Goal: Use online tool/utility: Utilize a website feature to perform a specific function

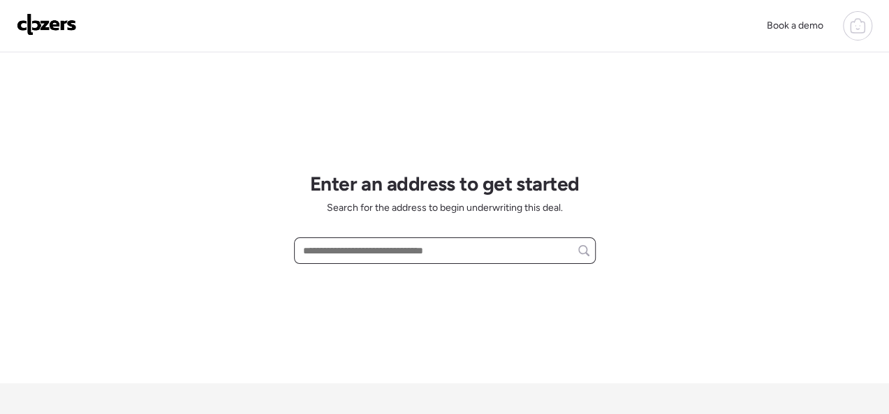
click at [383, 249] on input "text" at bounding box center [444, 251] width 289 height 20
paste input "**********"
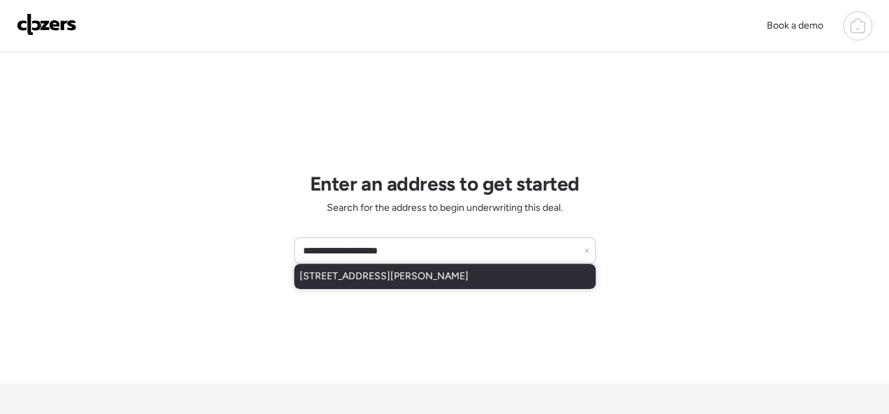
click at [445, 279] on span "[STREET_ADDRESS][PERSON_NAME]" at bounding box center [384, 277] width 169 height 14
type input "**********"
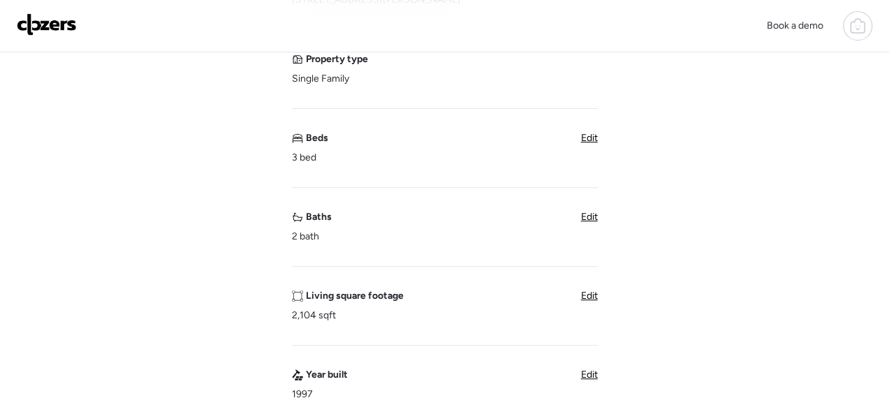
scroll to position [209, 0]
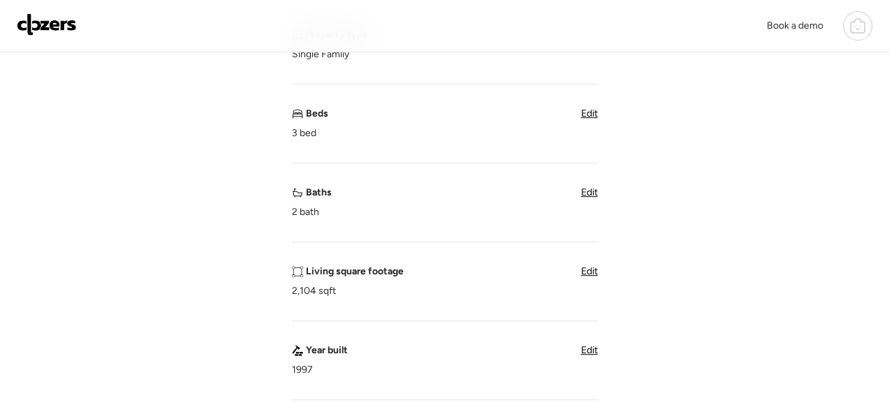
click at [589, 268] on span "Edit" at bounding box center [589, 271] width 17 height 12
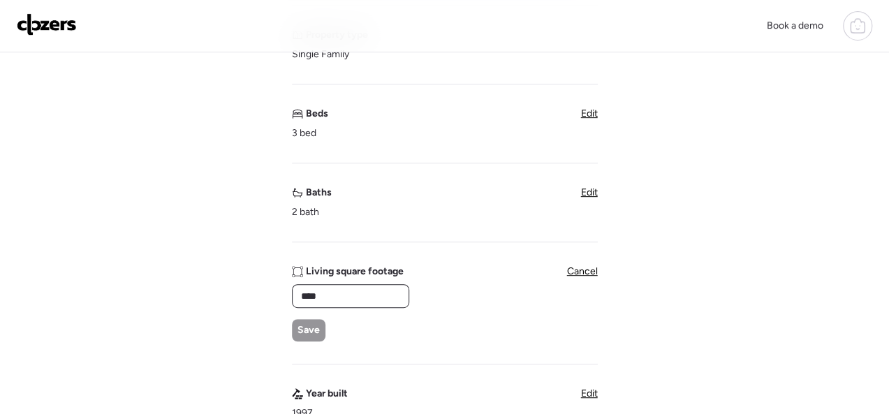
click at [367, 299] on input "****" at bounding box center [350, 296] width 105 height 20
type input "****"
click at [306, 334] on span "Save" at bounding box center [308, 330] width 22 height 14
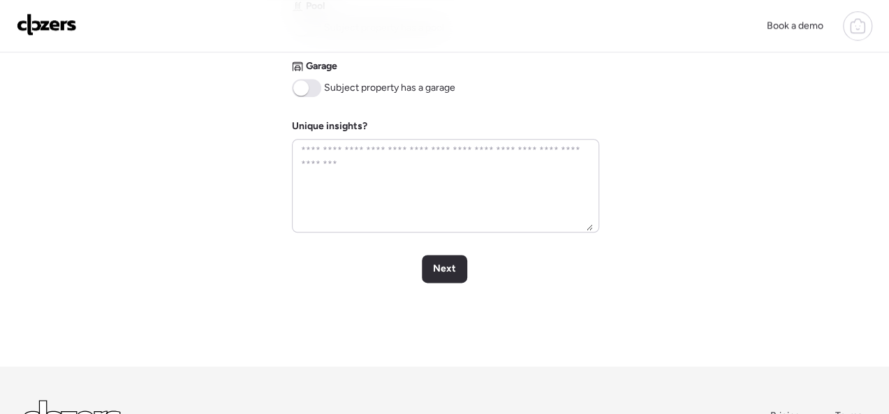
scroll to position [768, 0]
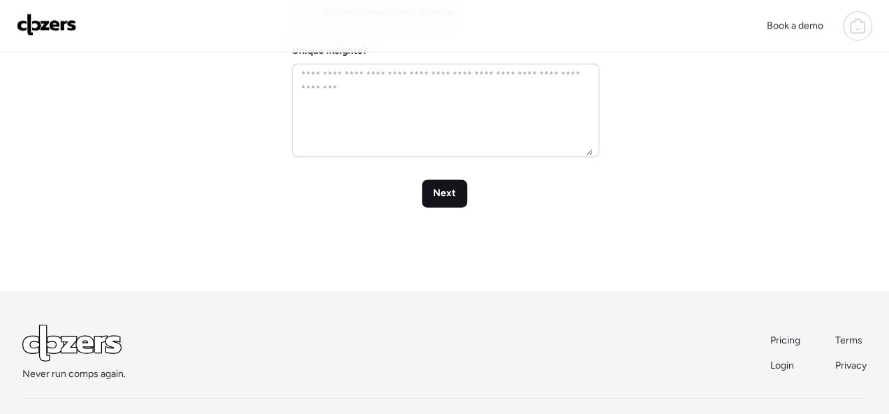
click at [450, 194] on span "Next" at bounding box center [444, 193] width 23 height 14
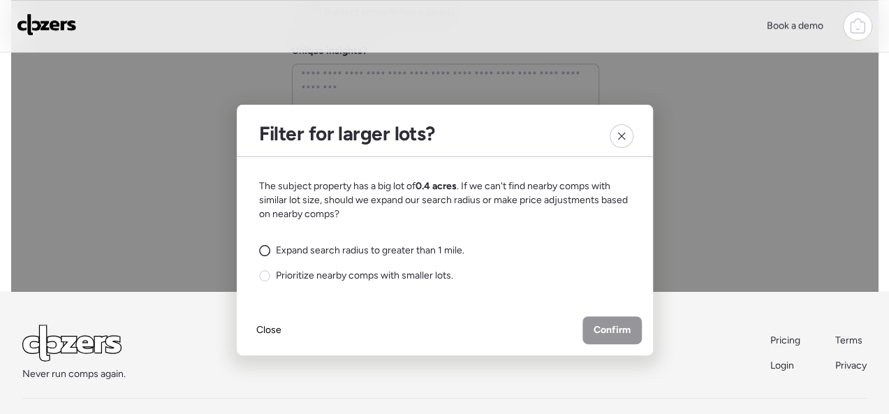
drag, startPoint x: 267, startPoint y: 251, endPoint x: 346, endPoint y: 253, distance: 79.0
click at [270, 248] on div "Expand search radius to greater than 1 mile." at bounding box center [361, 251] width 205 height 14
click at [604, 327] on span "Confirm" at bounding box center [612, 330] width 37 height 14
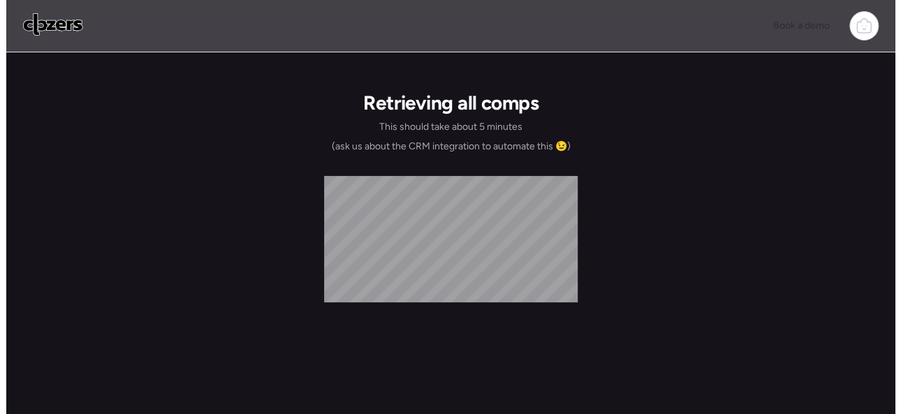
scroll to position [0, 0]
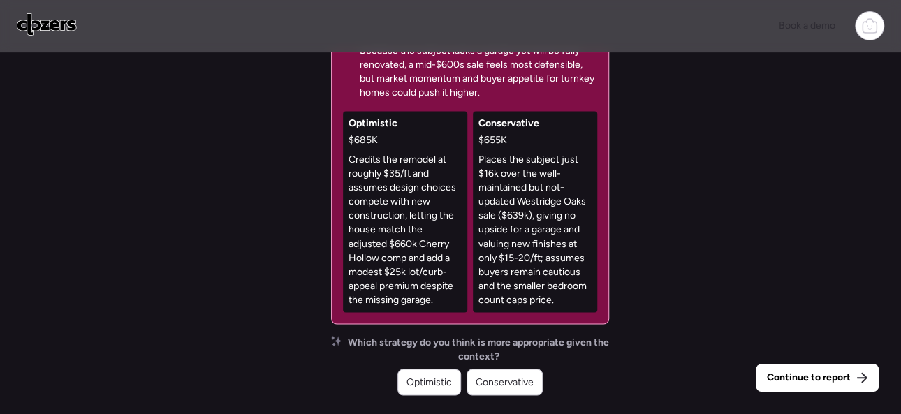
click at [802, 381] on span "Continue to report" at bounding box center [809, 378] width 84 height 14
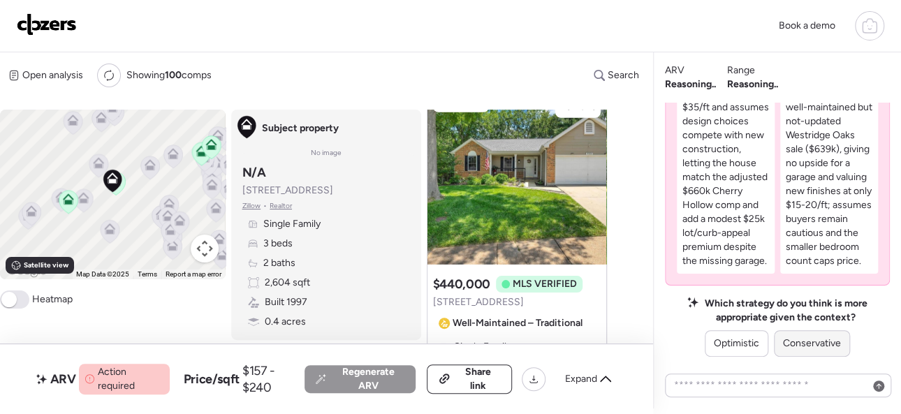
click at [799, 344] on span "Conservative" at bounding box center [812, 344] width 58 height 14
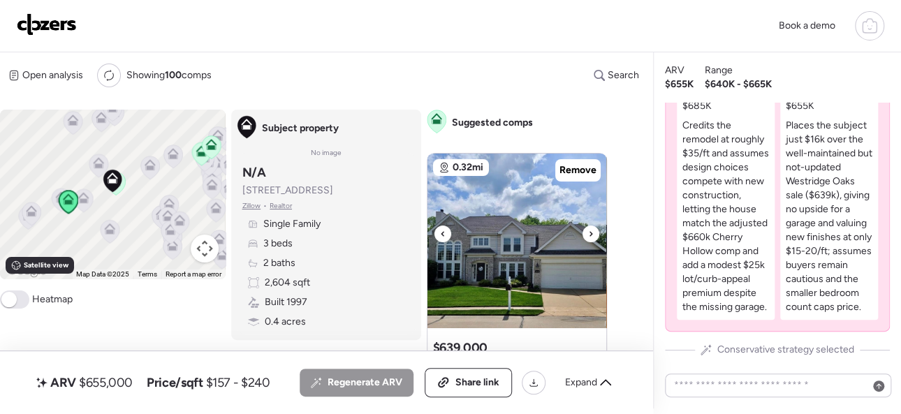
click at [586, 235] on div at bounding box center [590, 234] width 17 height 17
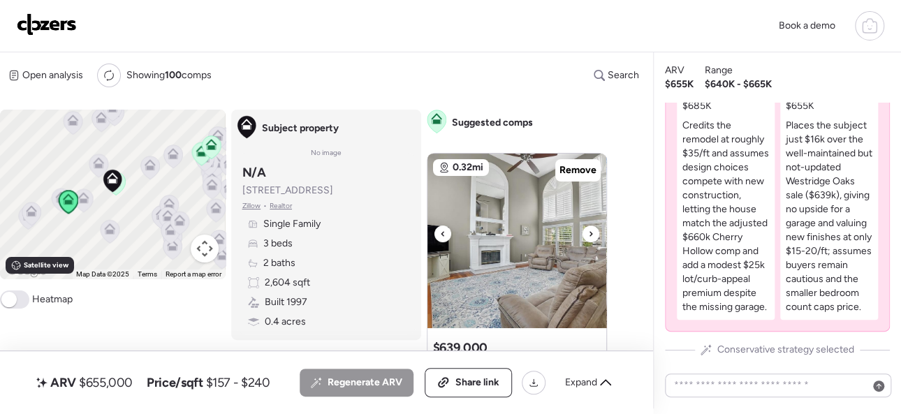
click at [586, 235] on div at bounding box center [590, 234] width 17 height 17
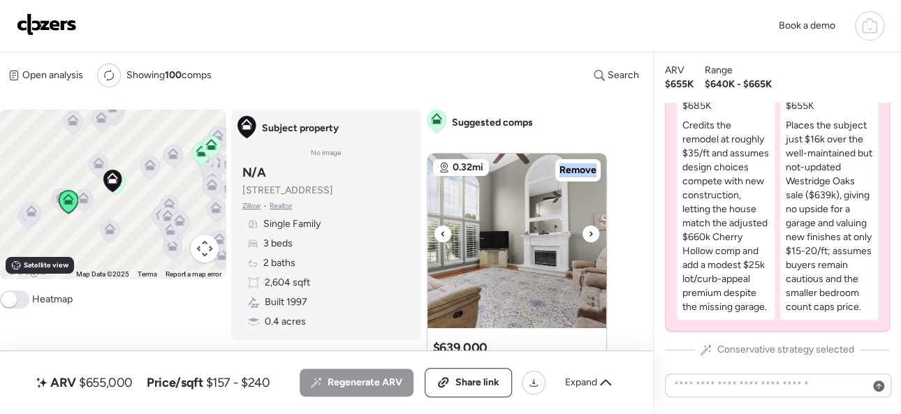
click at [586, 235] on div at bounding box center [590, 234] width 17 height 17
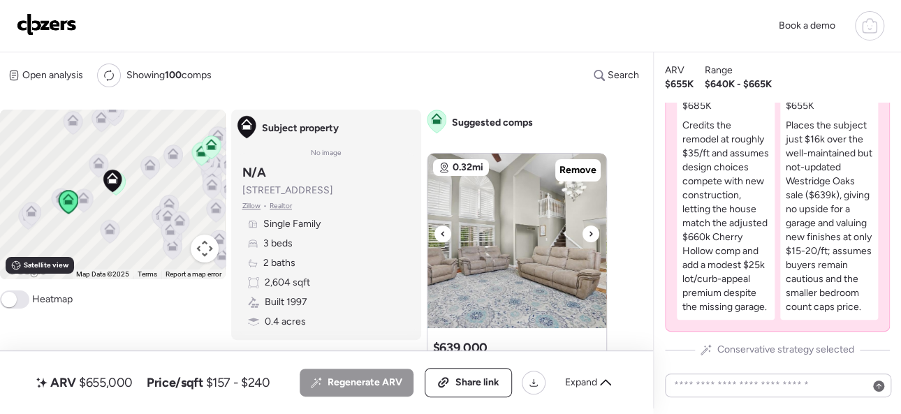
click at [586, 235] on div at bounding box center [590, 234] width 17 height 17
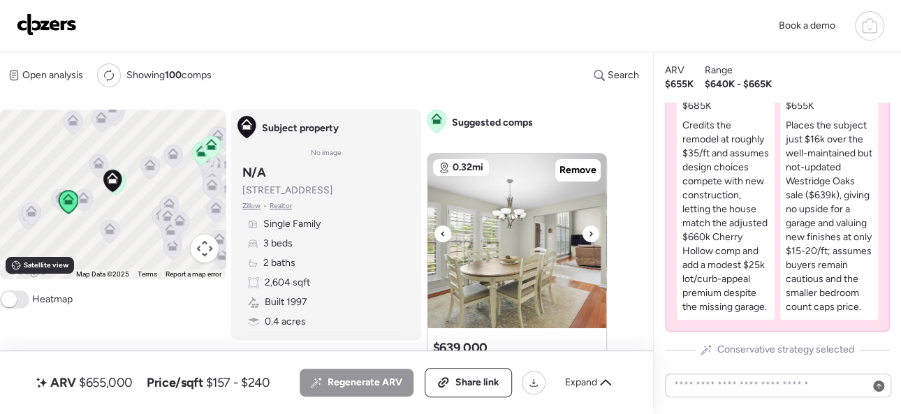
click at [586, 235] on div at bounding box center [590, 234] width 17 height 17
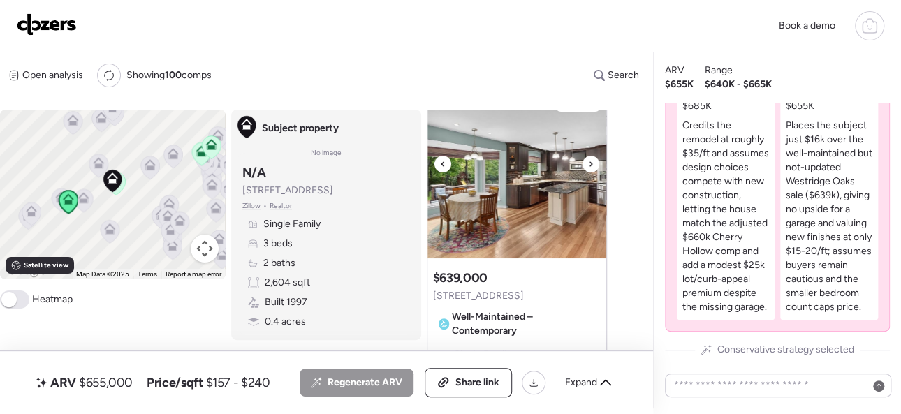
scroll to position [209, 0]
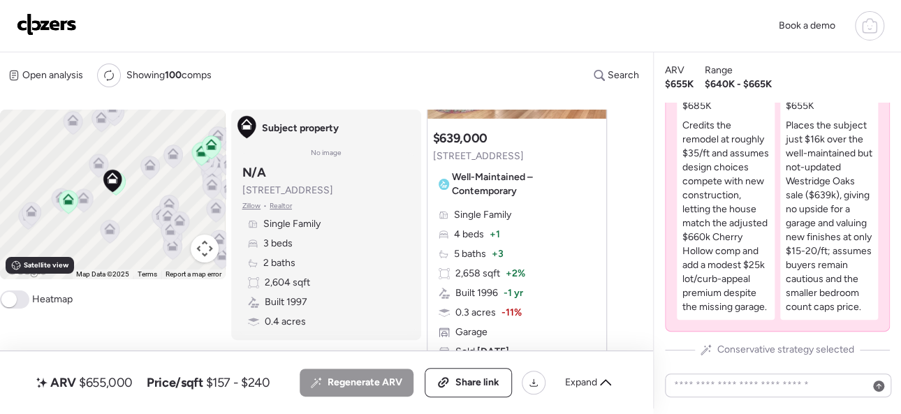
click at [322, 74] on div "Open analysis Re-run report Showing 100 comps Search" at bounding box center [323, 76] width 647 height 24
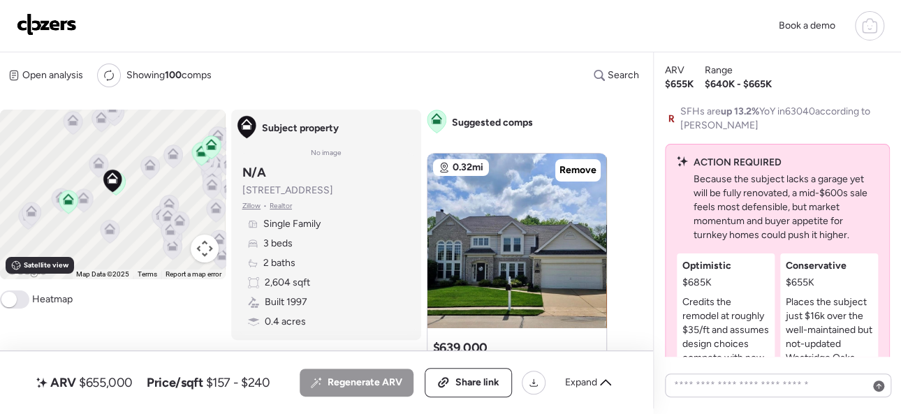
scroll to position [-209, 0]
